Goal: Information Seeking & Learning: Find specific page/section

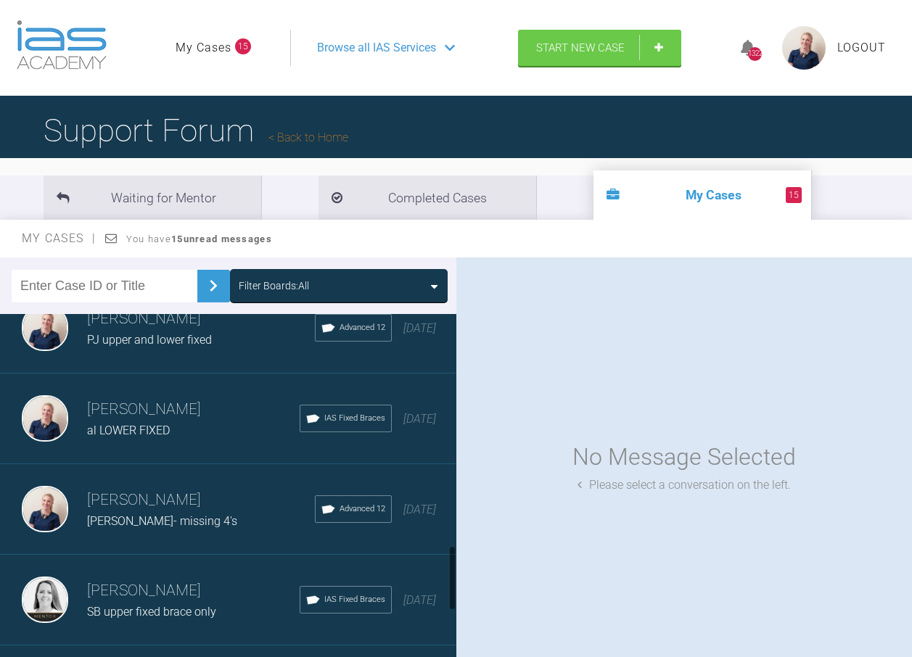
scroll to position [1233, 0]
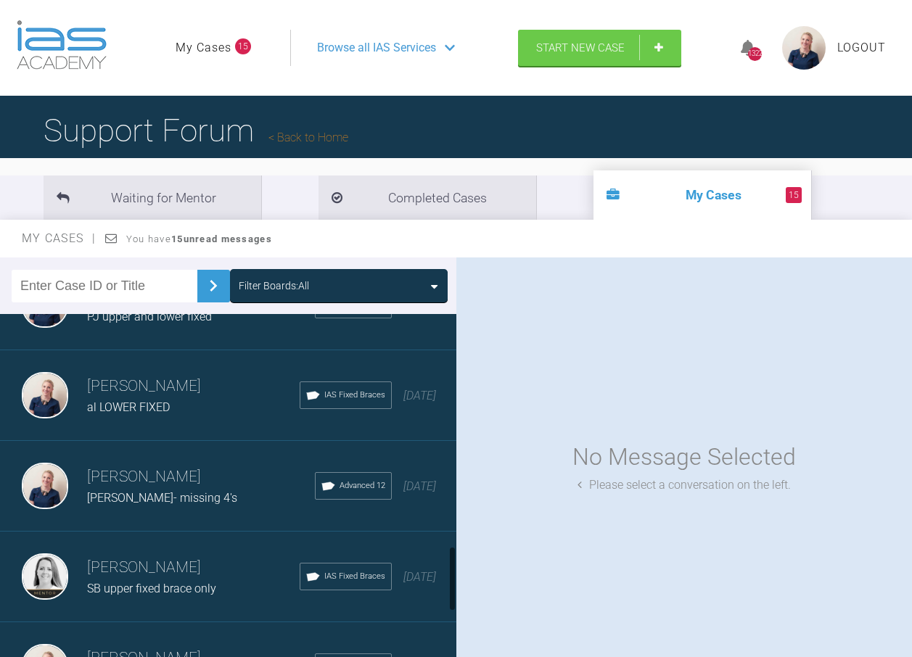
click at [284, 278] on div "Filter Boards: All" at bounding box center [274, 286] width 70 height 16
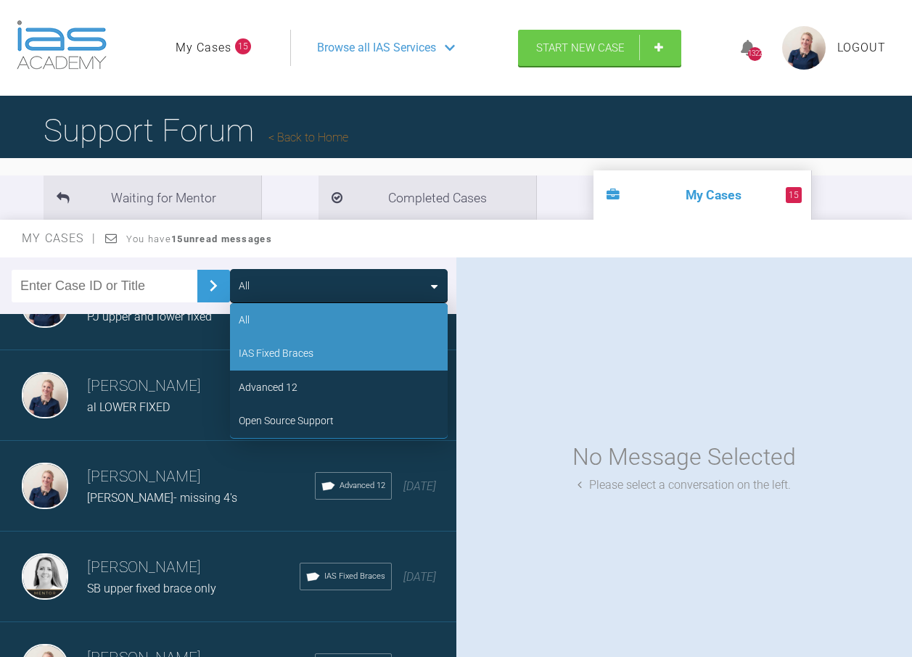
click at [300, 351] on div "IAS Fixed Braces" at bounding box center [276, 353] width 75 height 16
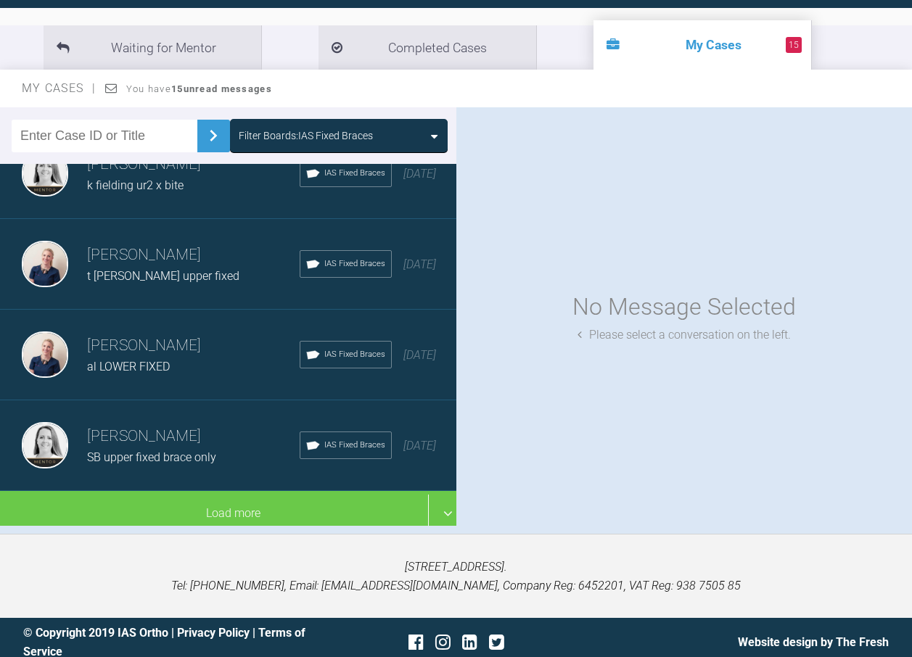
scroll to position [160, 0]
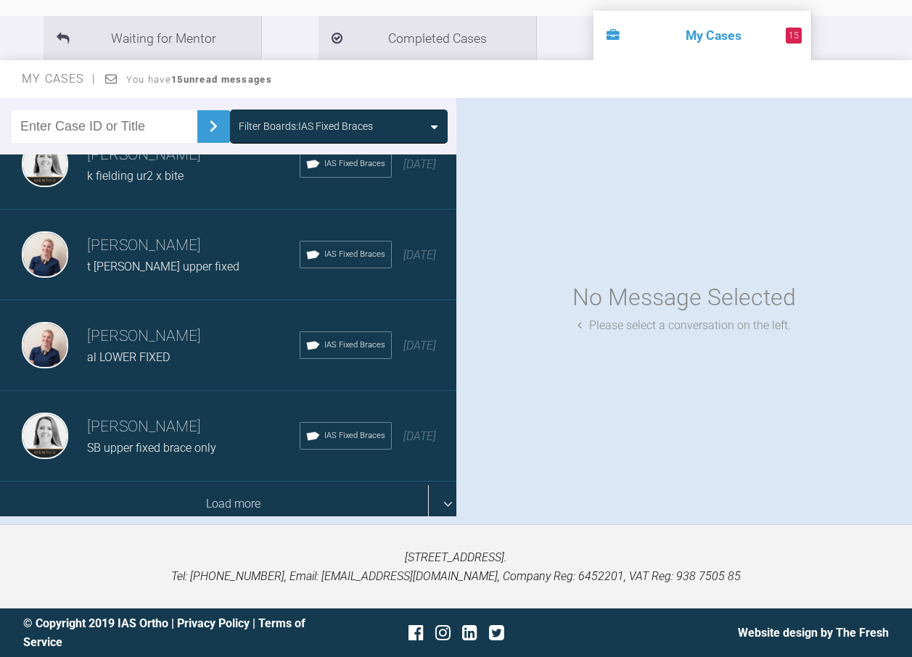
drag, startPoint x: 184, startPoint y: 475, endPoint x: 191, endPoint y: 476, distance: 7.3
click at [186, 482] on div "Load more" at bounding box center [233, 504] width 467 height 45
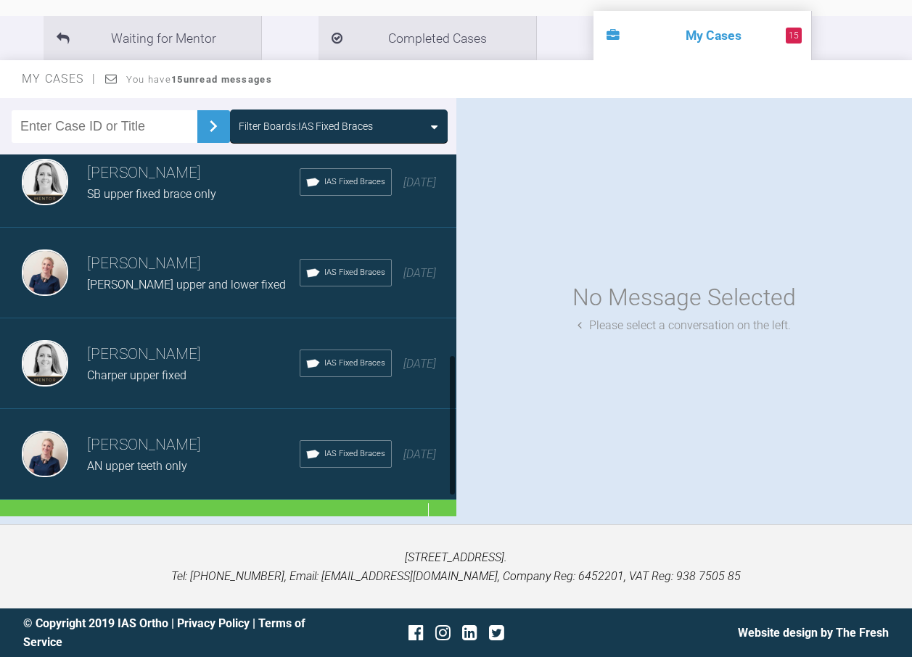
scroll to position [511, 0]
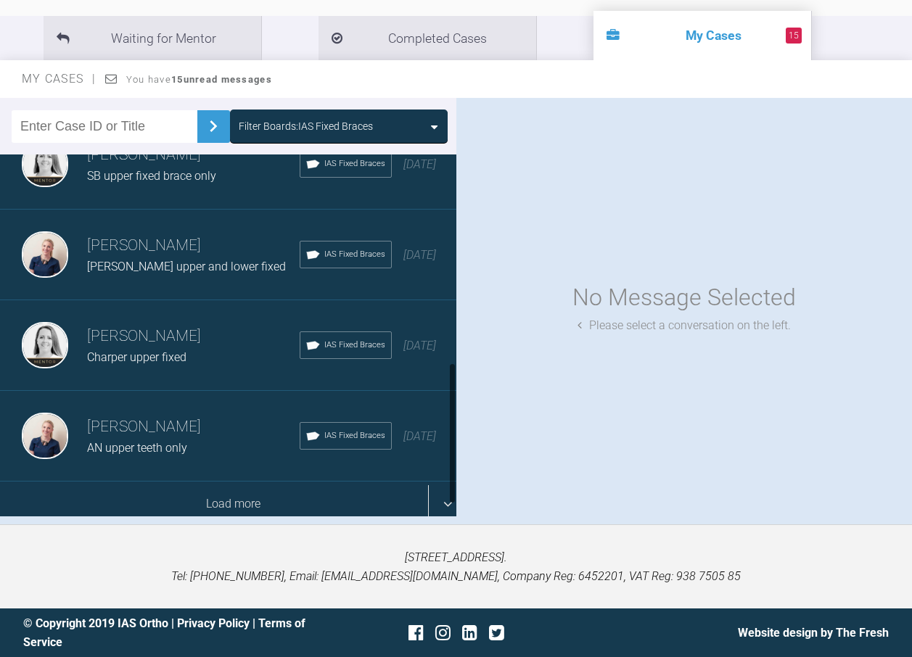
click at [218, 482] on div "Load more" at bounding box center [233, 504] width 467 height 45
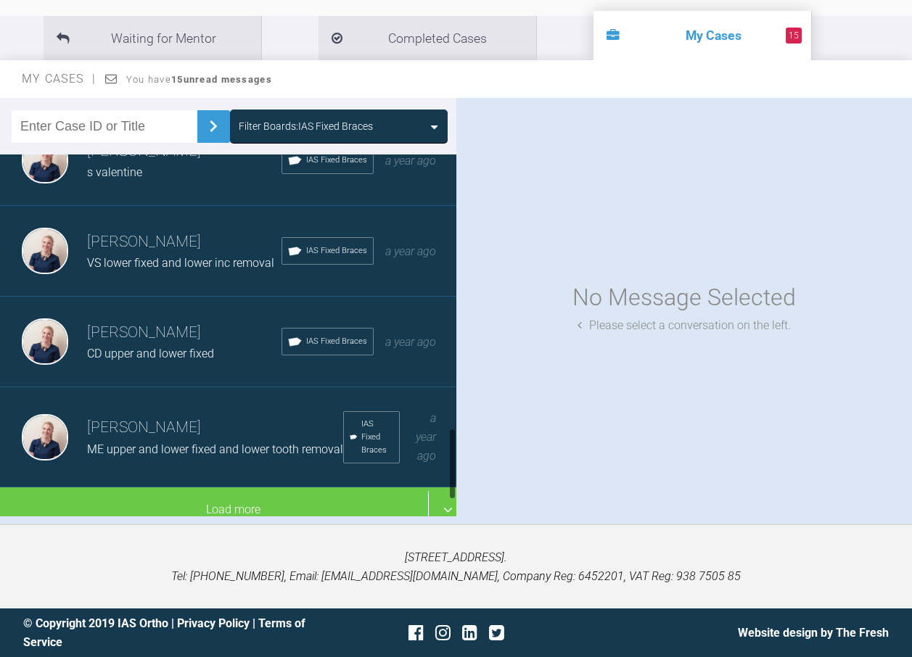
scroll to position [1336, 0]
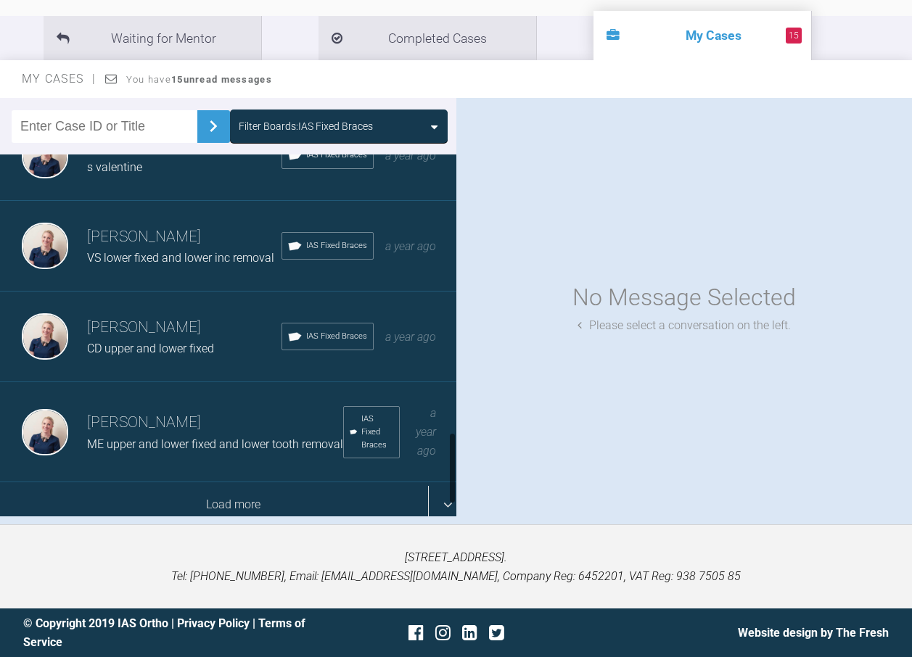
click at [230, 482] on div "Load more" at bounding box center [233, 504] width 467 height 45
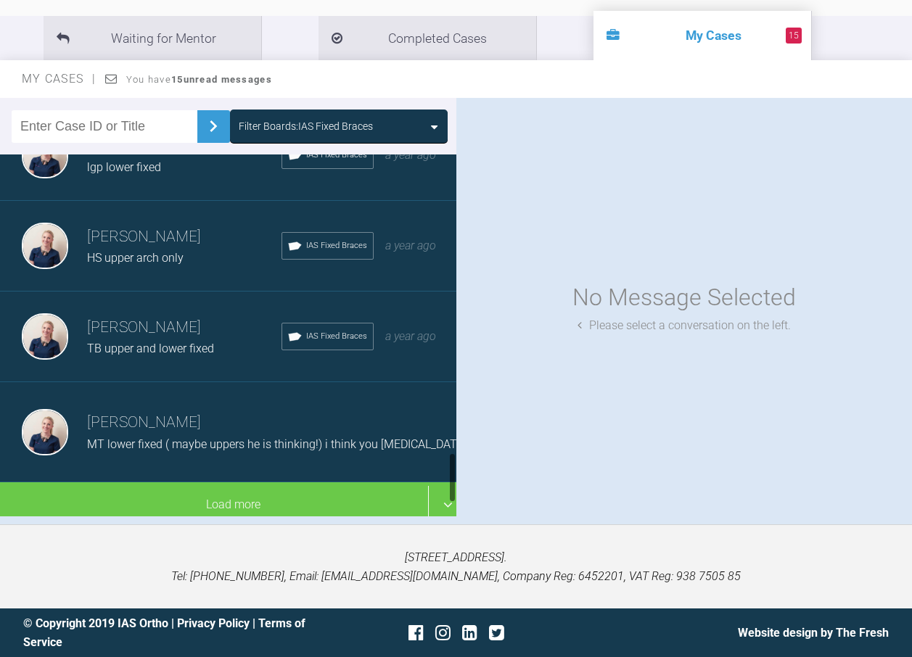
scroll to position [2071, 0]
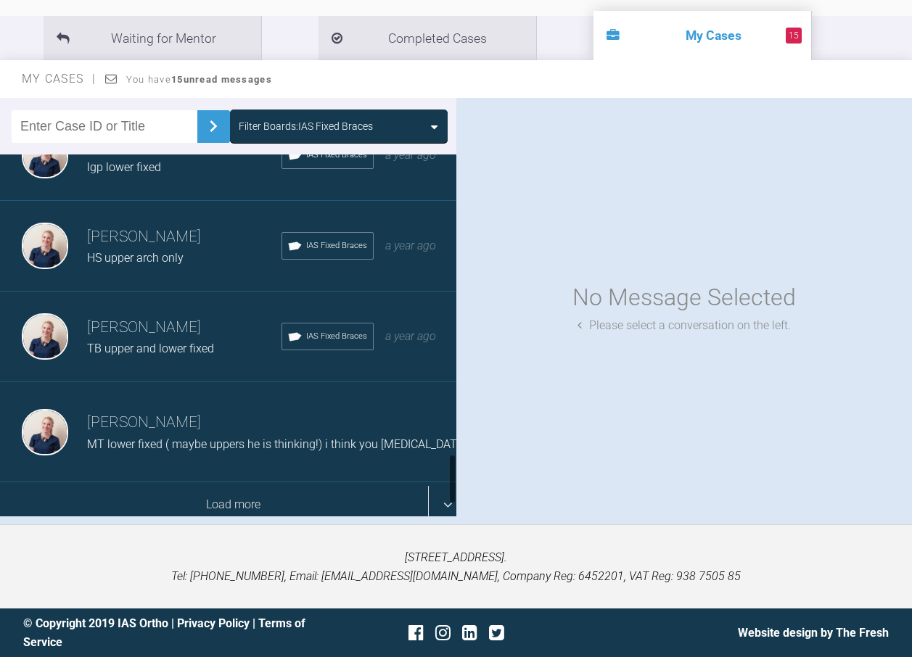
click at [234, 483] on div "Load more" at bounding box center [233, 504] width 467 height 45
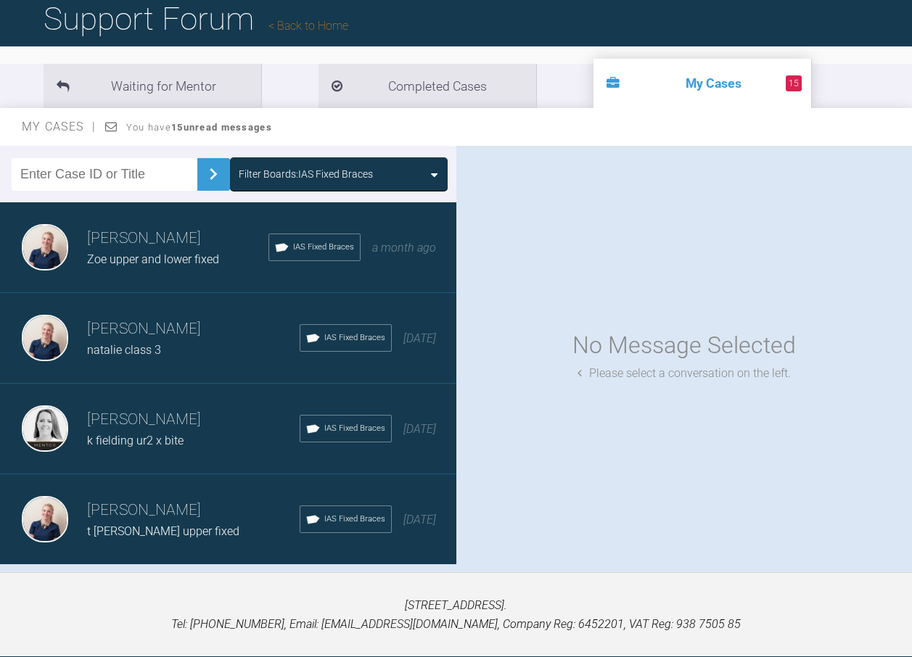
scroll to position [87, 0]
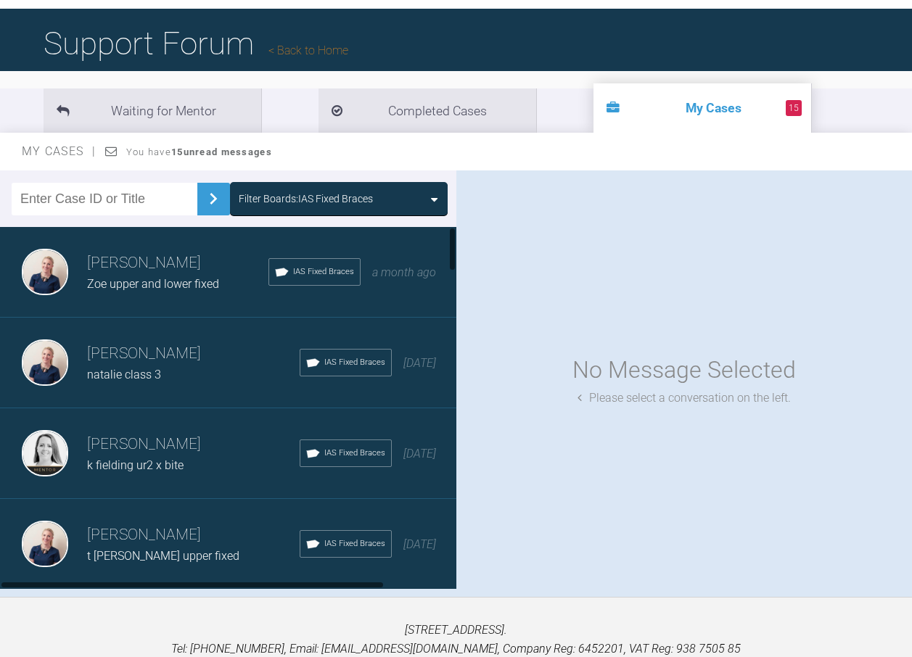
click at [345, 198] on div "Filter Boards: IAS Fixed Braces" at bounding box center [306, 199] width 134 height 16
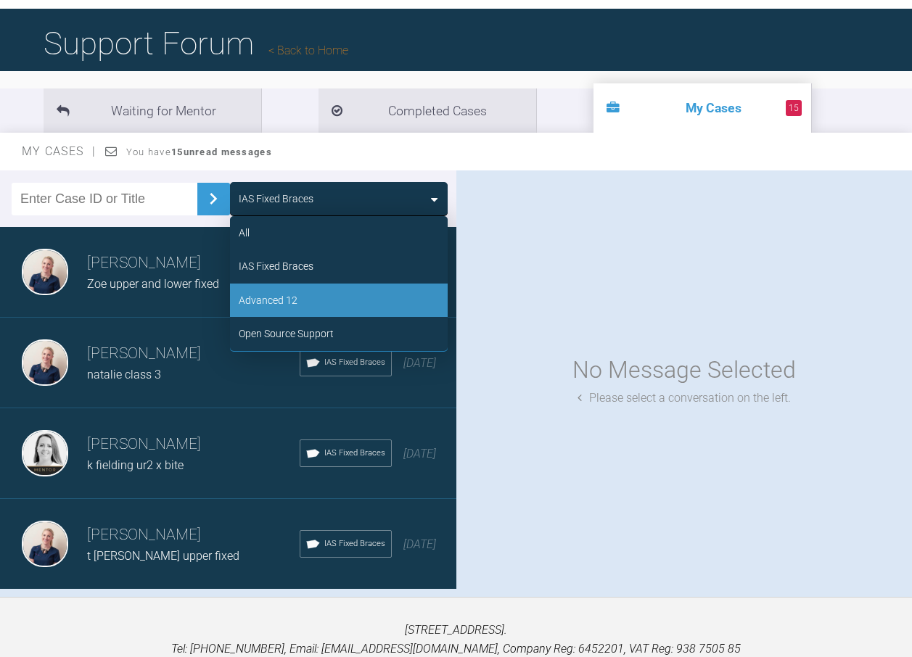
click at [323, 300] on div "Advanced 12" at bounding box center [339, 300] width 218 height 33
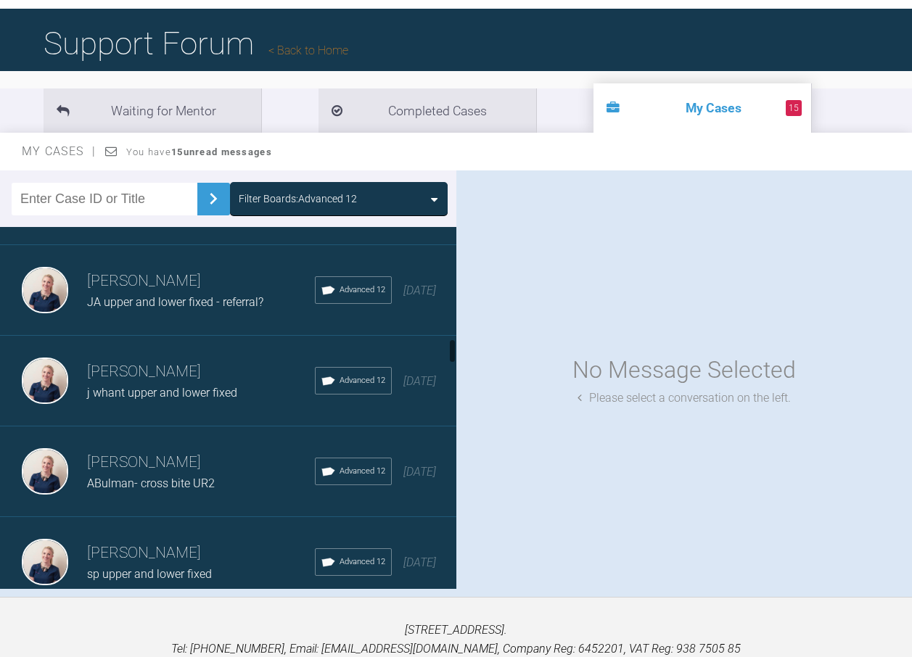
scroll to position [1596, 0]
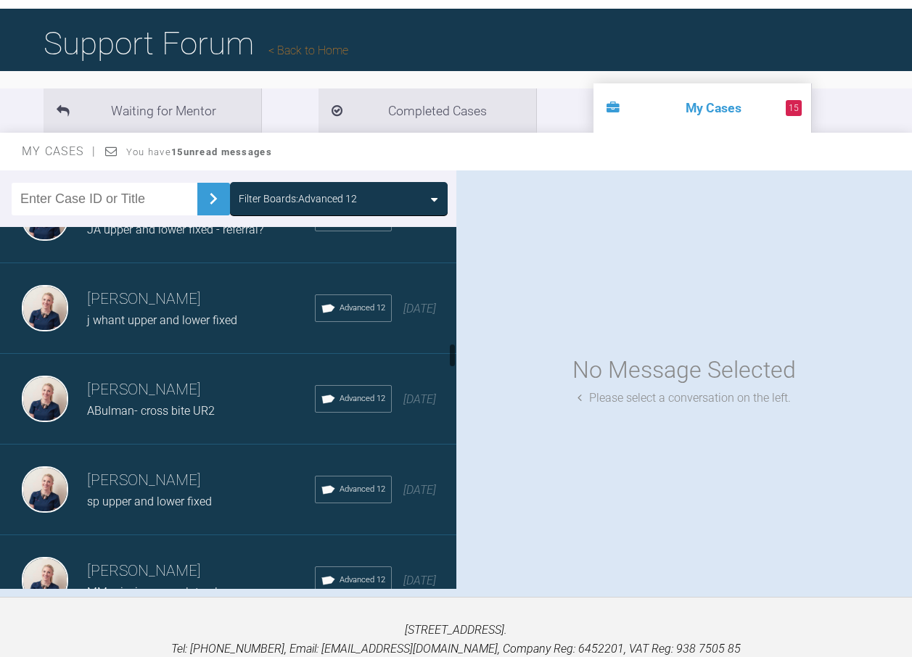
click at [170, 303] on h3 "[PERSON_NAME]" at bounding box center [201, 299] width 228 height 25
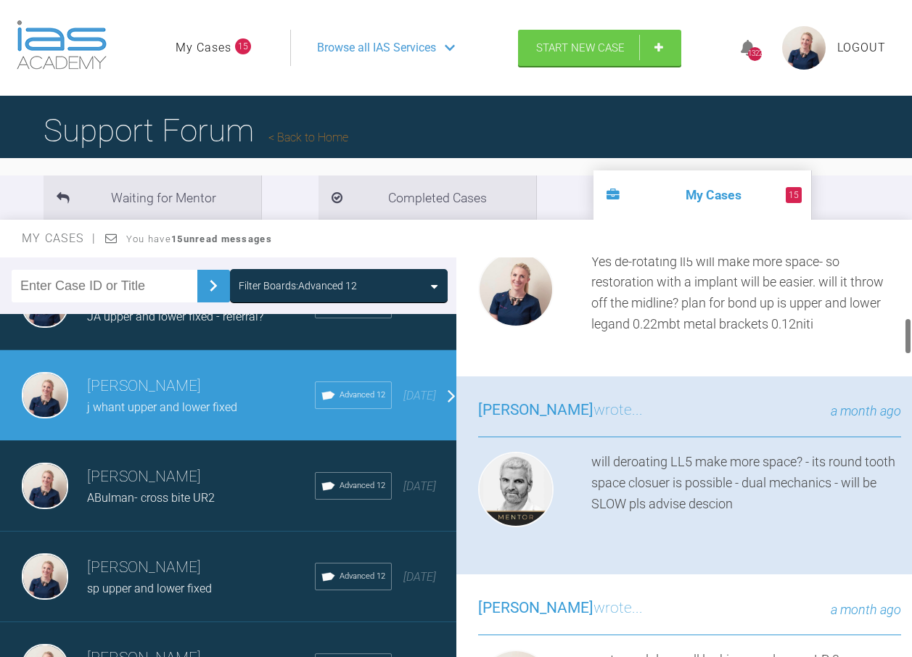
scroll to position [653, 0]
